Goal: Task Accomplishment & Management: Manage account settings

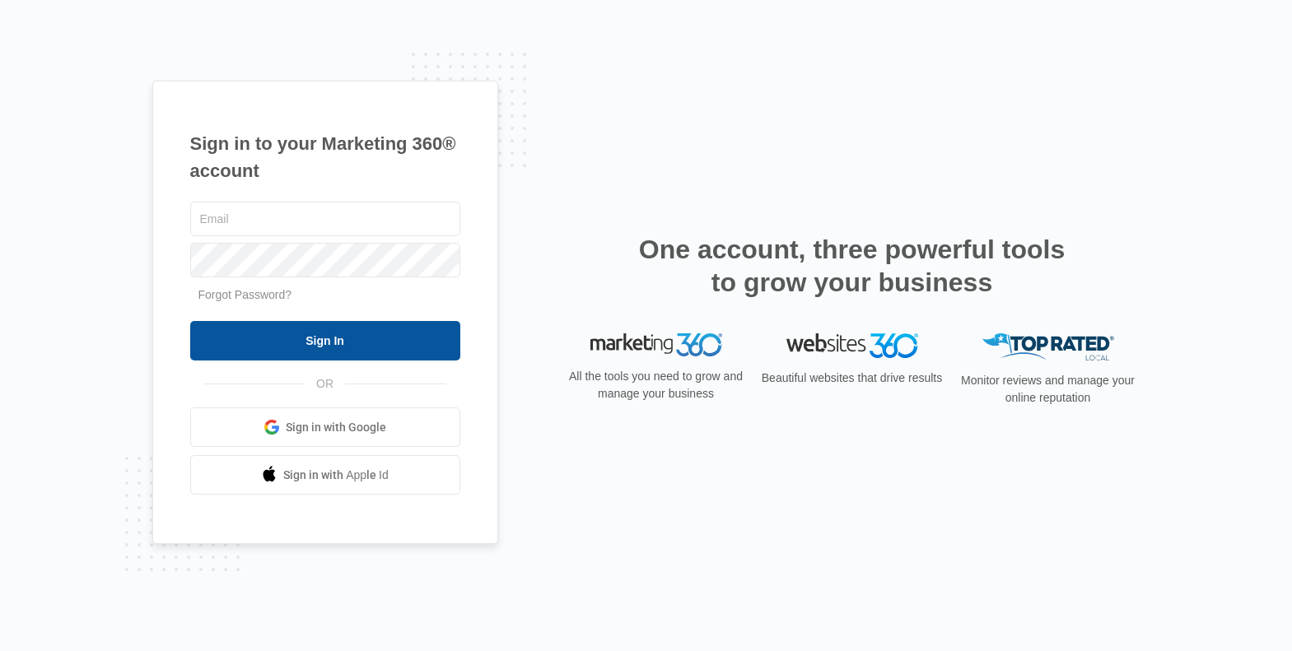
type input "[PERSON_NAME][EMAIL_ADDRESS][DOMAIN_NAME]"
click at [324, 340] on input "Sign In" at bounding box center [325, 341] width 270 height 40
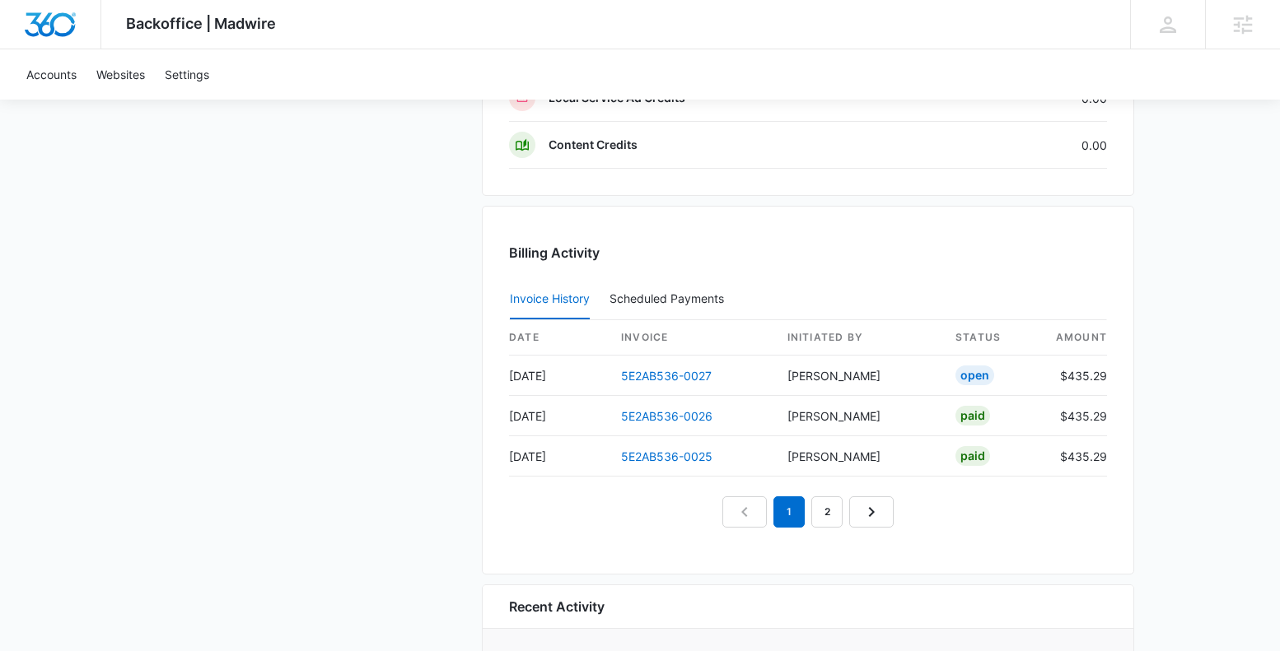
scroll to position [1639, 0]
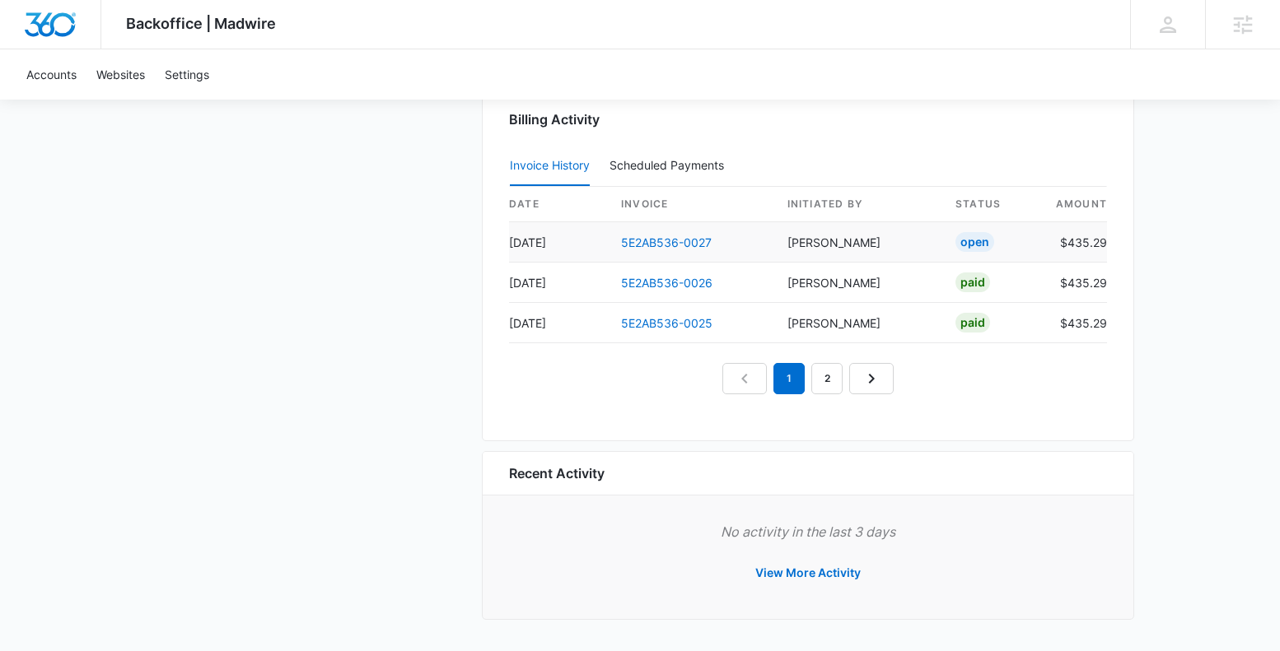
click at [666, 250] on td "5E2AB536-0027" at bounding box center [691, 242] width 166 height 40
click at [667, 245] on link "5E2AB536-0027" at bounding box center [666, 243] width 91 height 14
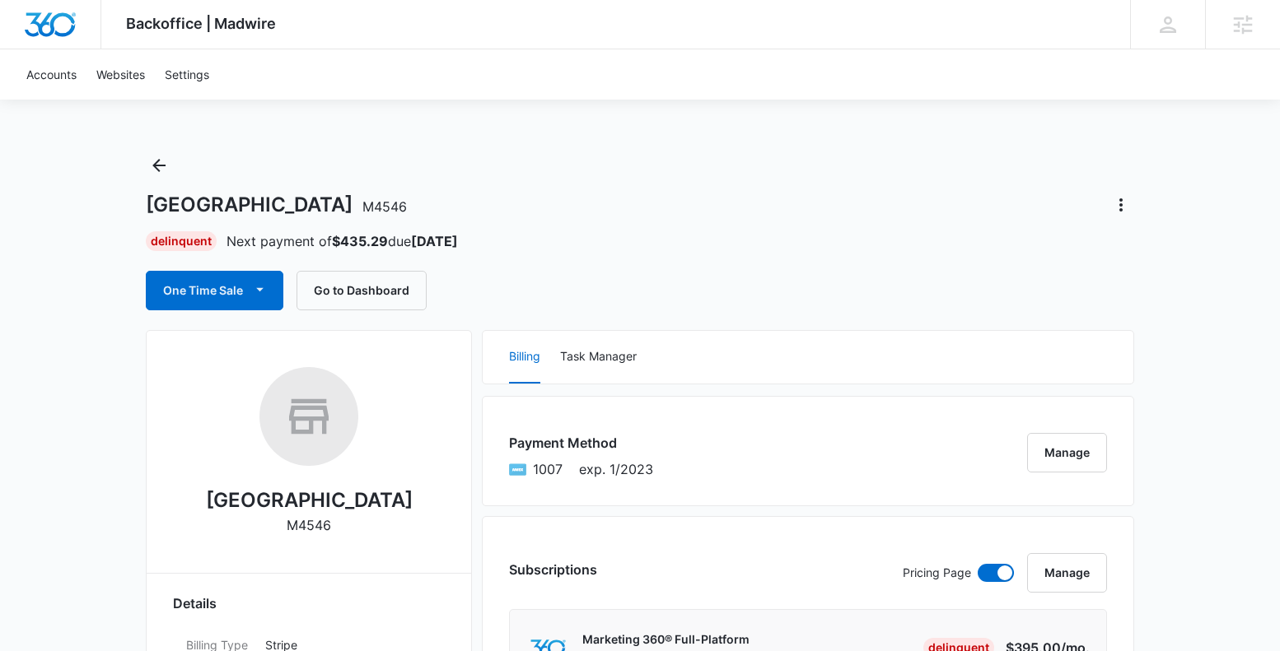
drag, startPoint x: 894, startPoint y: 287, endPoint x: 890, endPoint y: 279, distance: 8.5
click at [894, 284] on div "One Time Sale Go to Dashboard" at bounding box center [640, 291] width 988 height 40
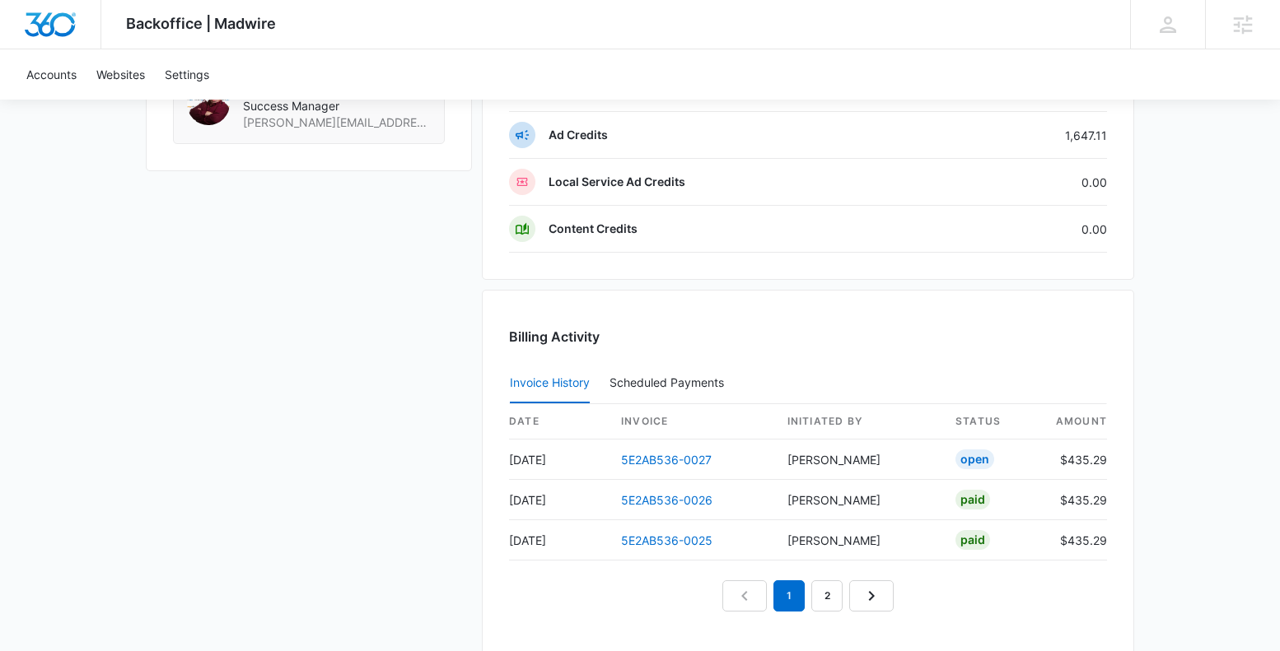
scroll to position [1563, 0]
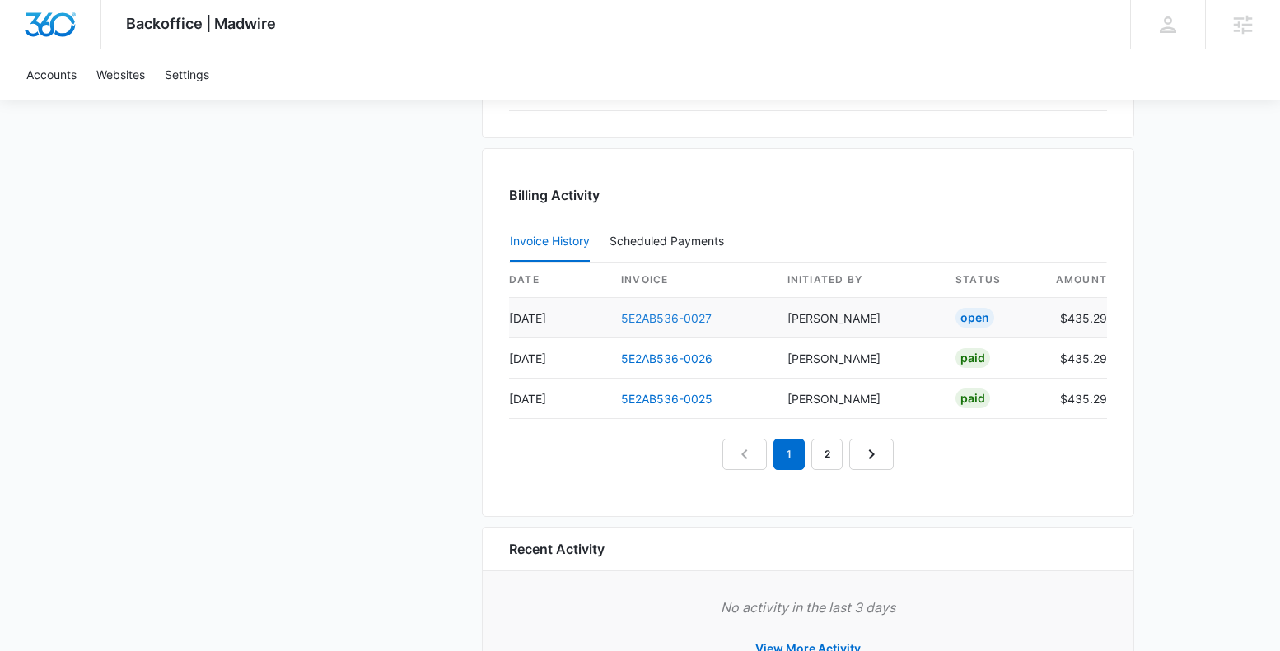
click at [669, 320] on link "5E2AB536-0027" at bounding box center [666, 318] width 91 height 14
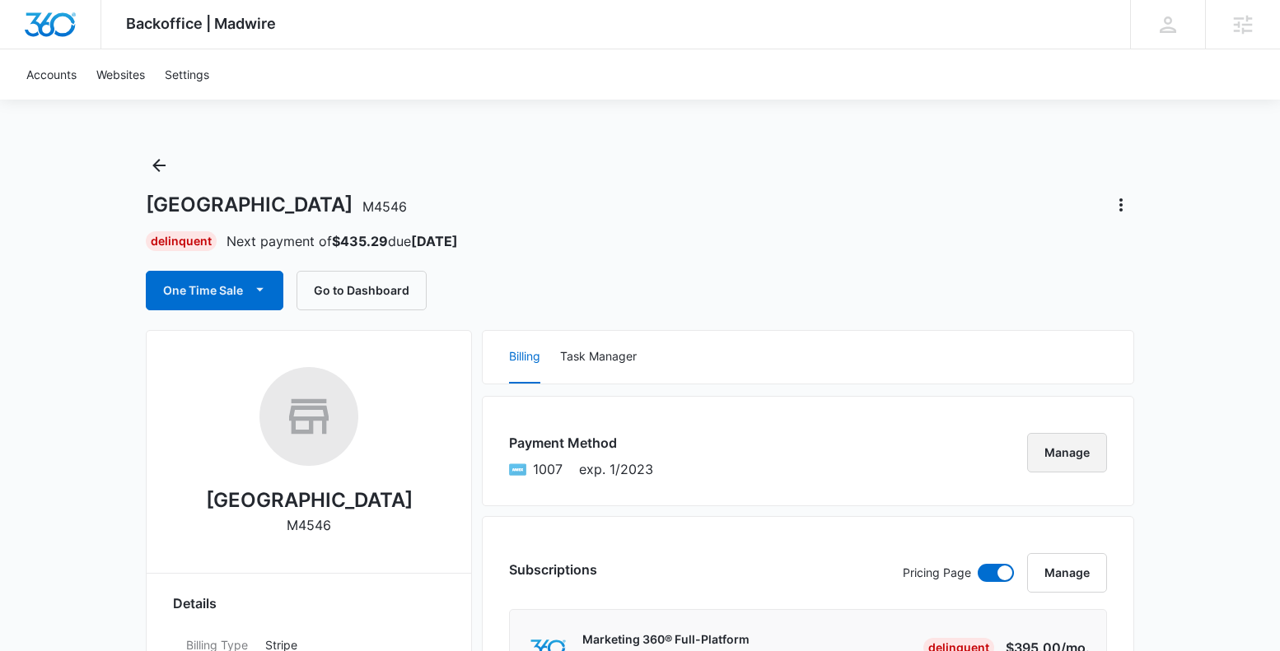
click at [1078, 458] on button "Manage" at bounding box center [1067, 453] width 80 height 40
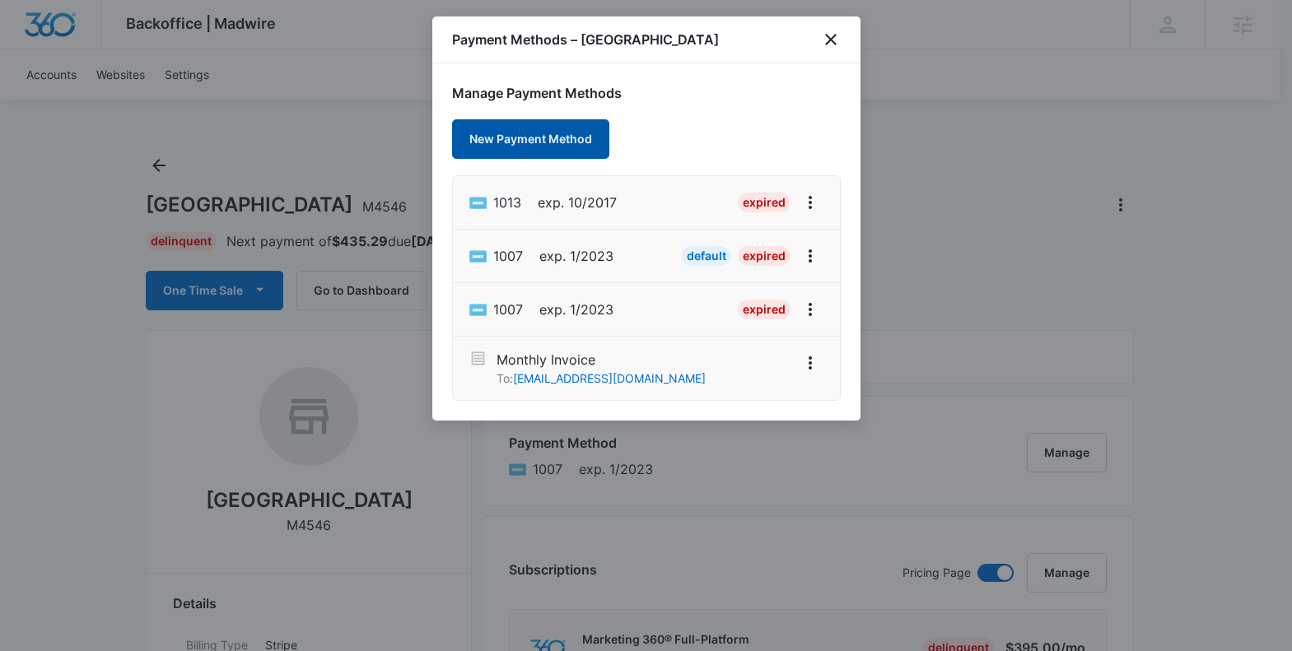
click at [528, 129] on button "New Payment Method" at bounding box center [530, 139] width 157 height 40
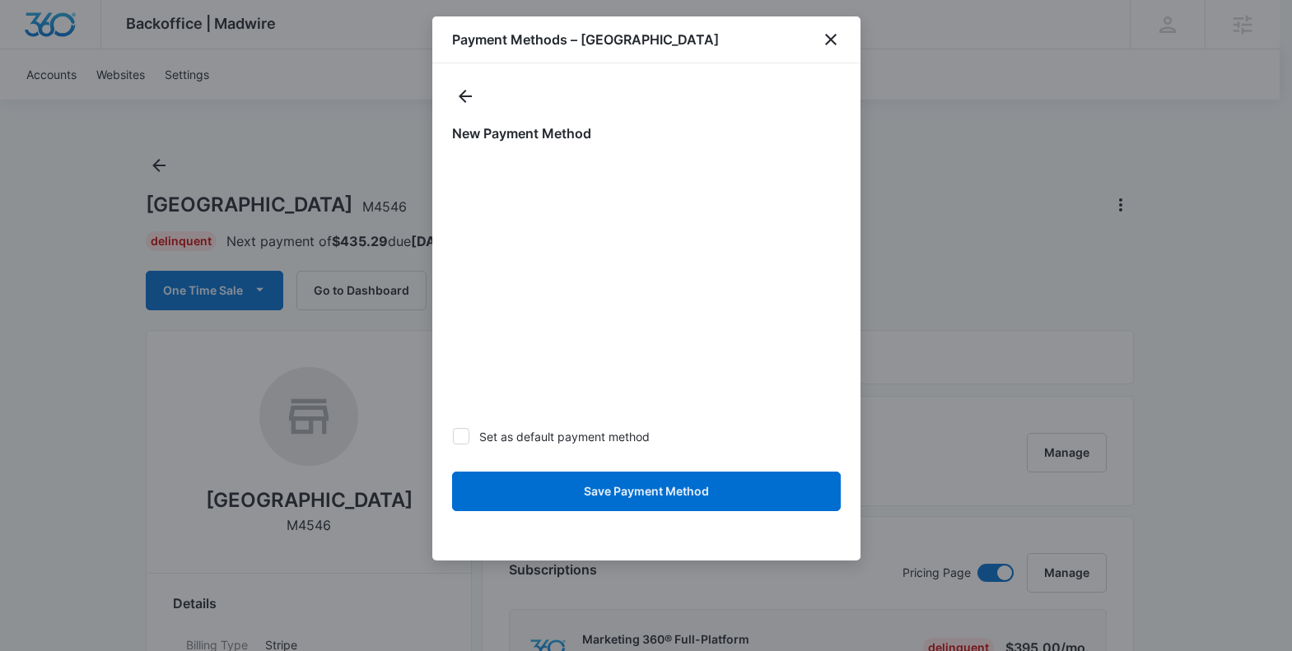
click at [469, 437] on label "Set as default payment method" at bounding box center [646, 436] width 389 height 17
click at [453, 437] on input "Set as default payment method" at bounding box center [452, 437] width 1 height 1
checkbox input "true"
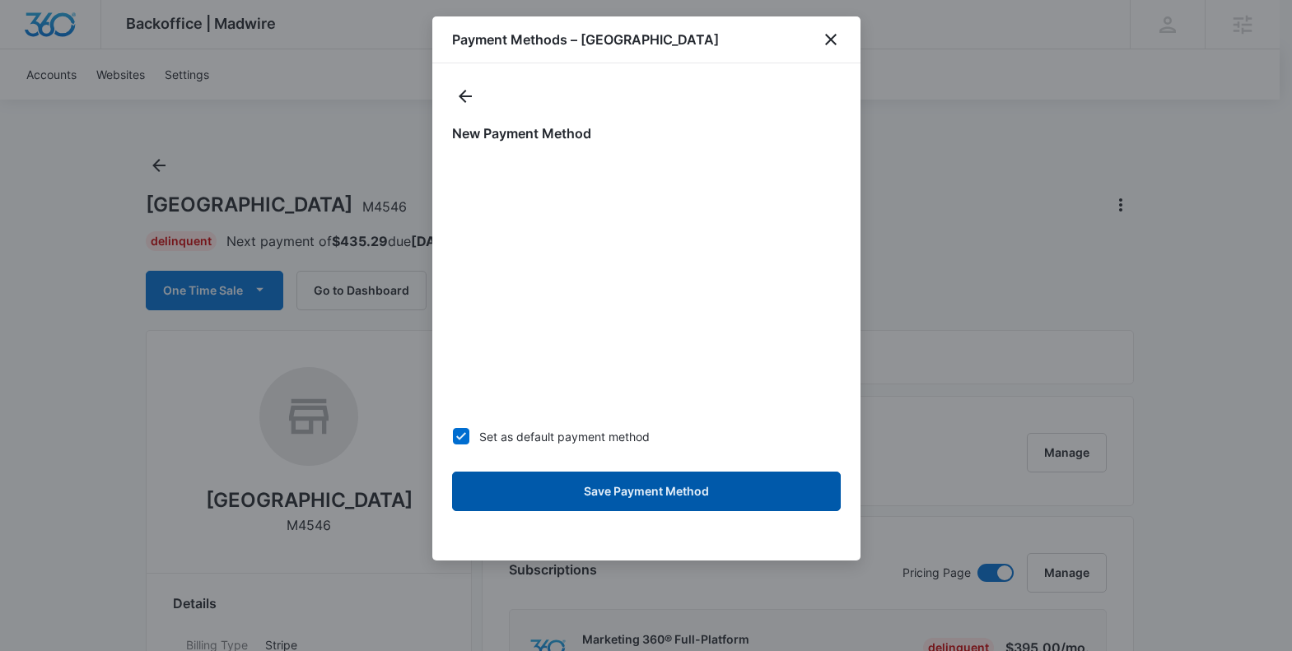
click at [646, 493] on button "Save Payment Method" at bounding box center [646, 492] width 389 height 40
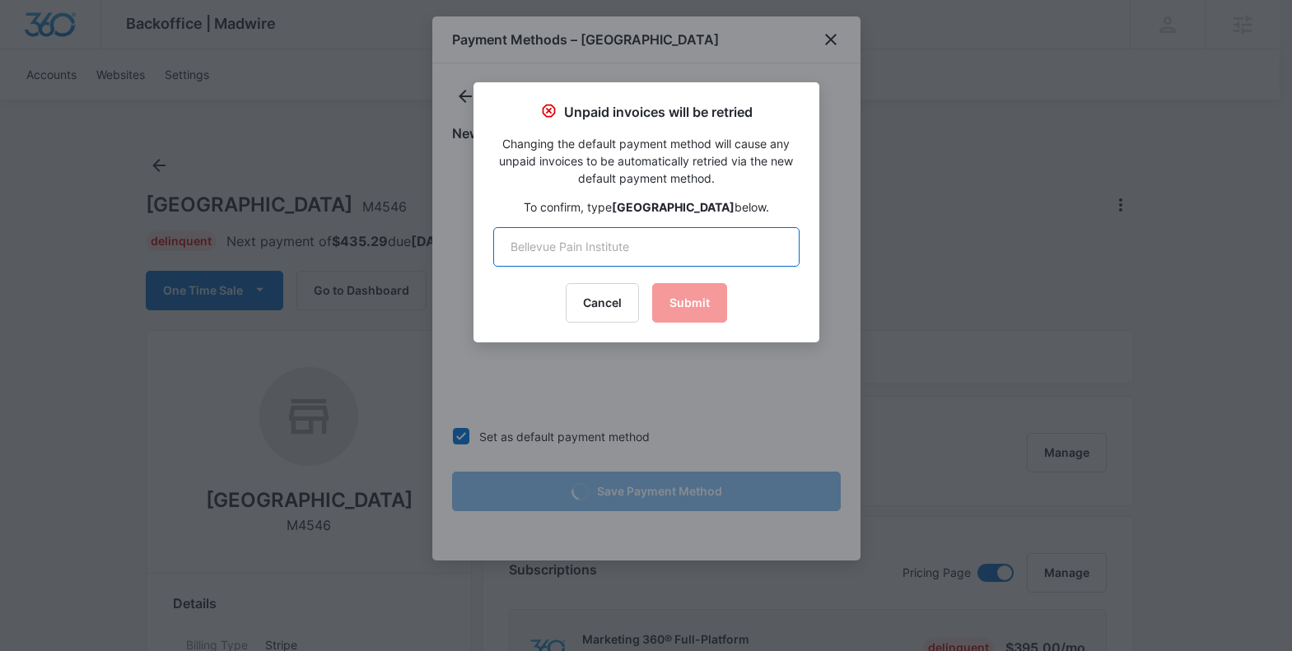
click at [592, 246] on input "text" at bounding box center [646, 247] width 306 height 40
type input "[GEOGRAPHIC_DATA]"
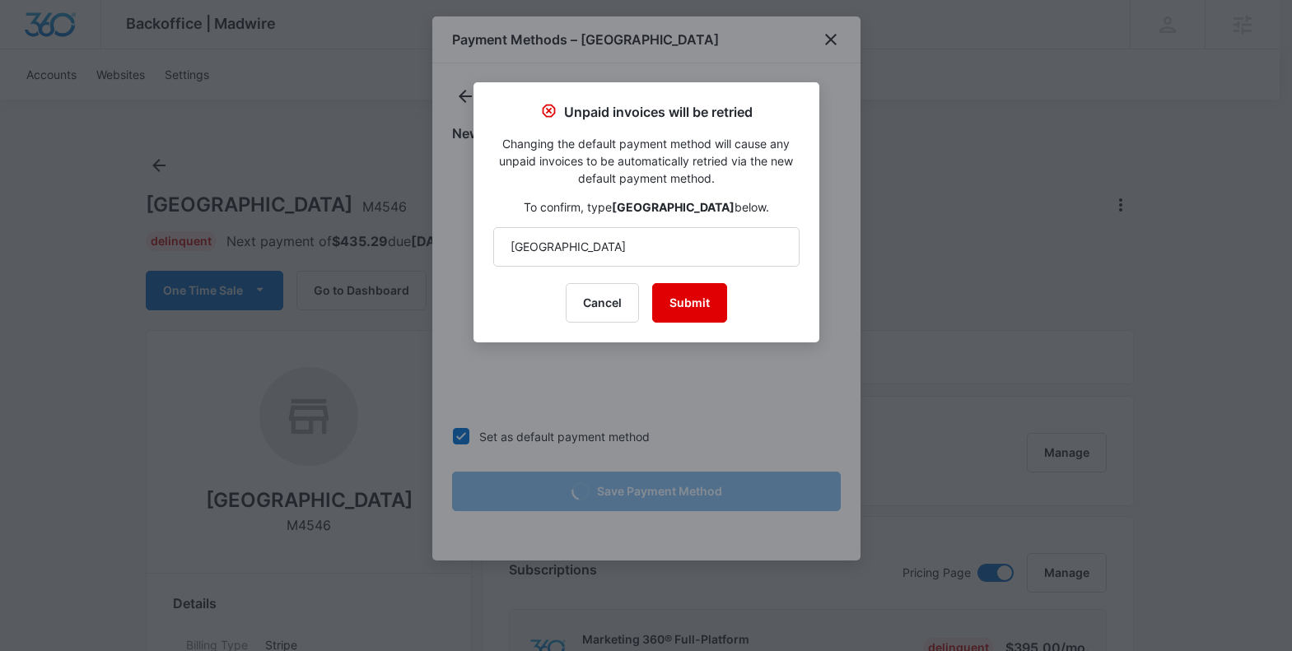
click at [700, 313] on button "Submit" at bounding box center [689, 303] width 75 height 40
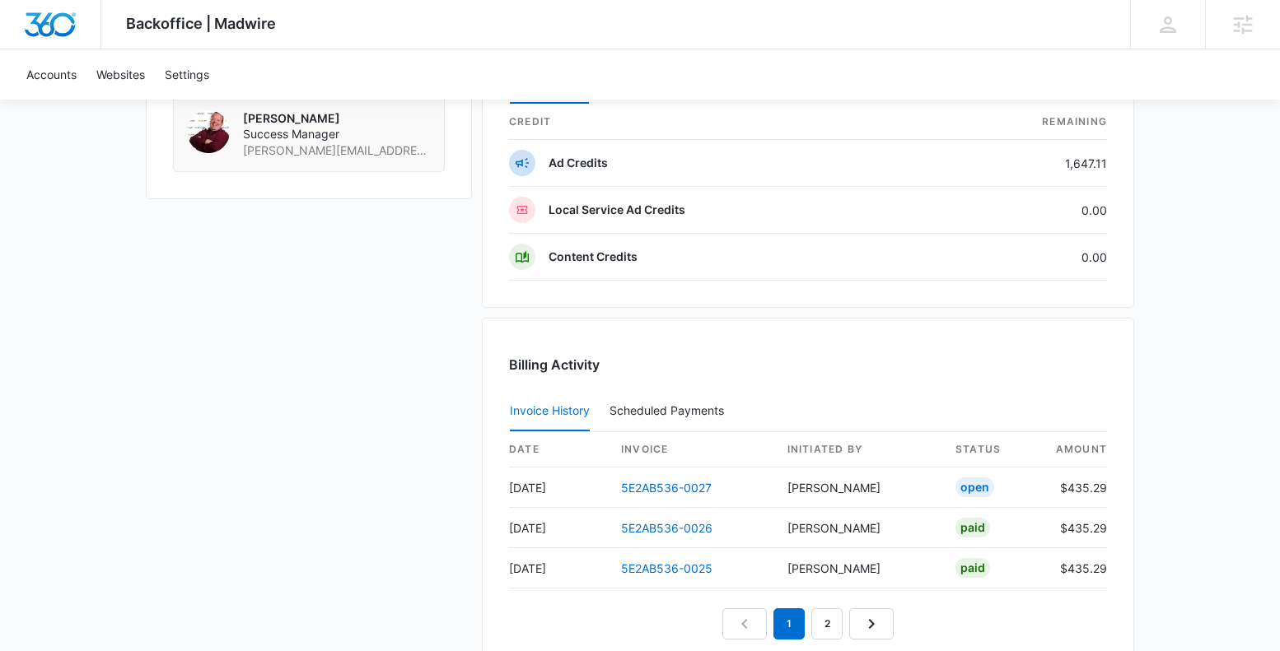
scroll to position [1390, 0]
